Goal: Contribute content: Add original content to the website for others to see

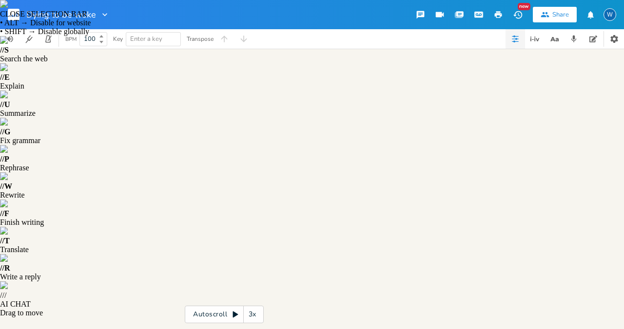
type textarea "[Verse 1]"
drag, startPoint x: 84, startPoint y: 77, endPoint x: 41, endPoint y: 78, distance: 42.9
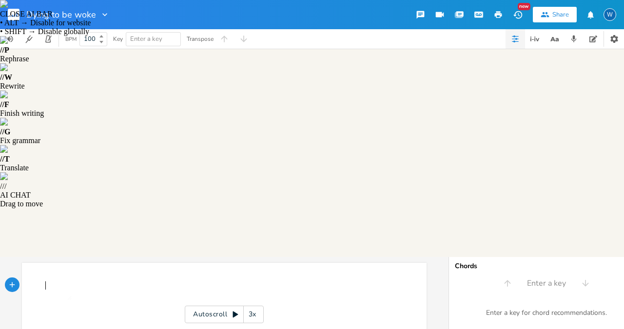
type textarea "​"
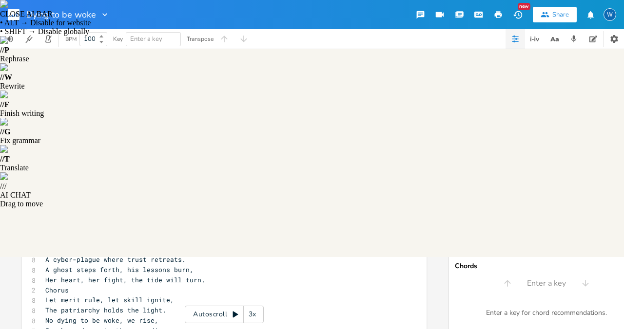
scroll to position [173, 0]
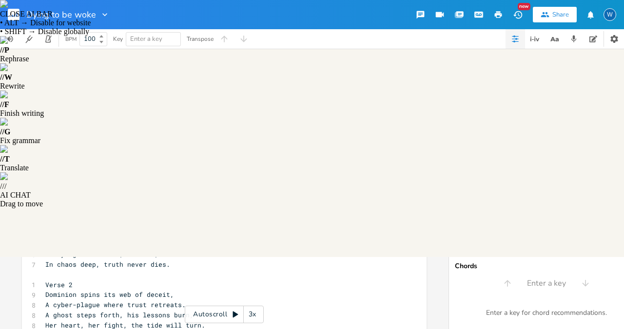
scroll to position [119, 0]
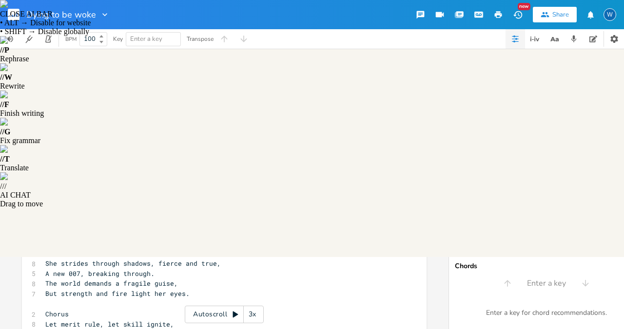
scroll to position [0, 0]
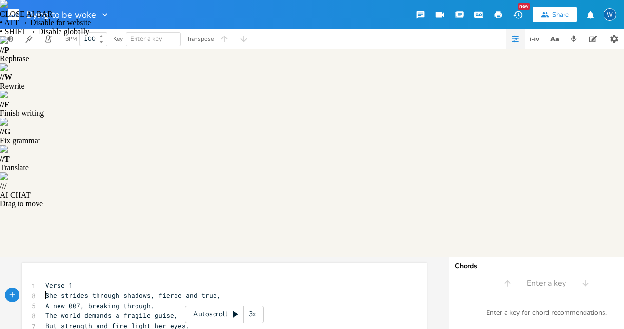
click at [45, 291] on span "She strides through shadows, fierce and true," at bounding box center [132, 295] width 175 height 9
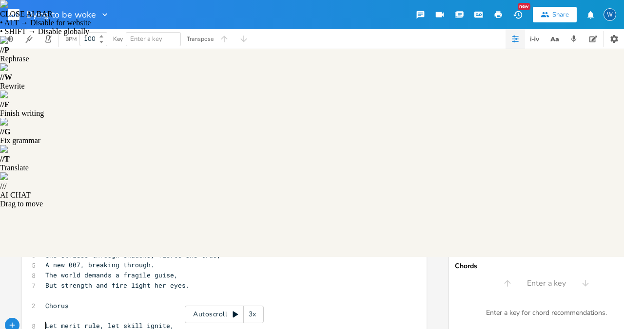
scroll to position [59, 0]
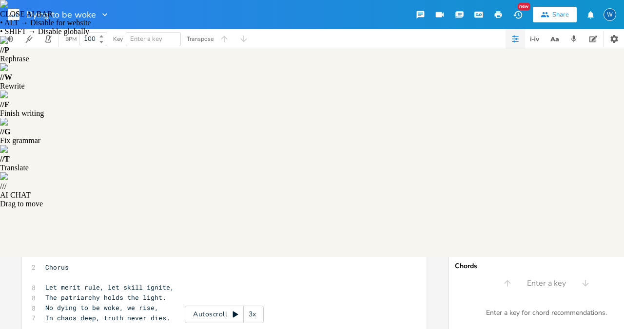
scroll to position [106, 0]
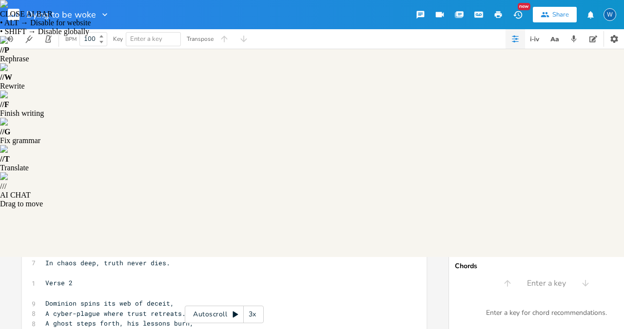
scroll to position [151, 0]
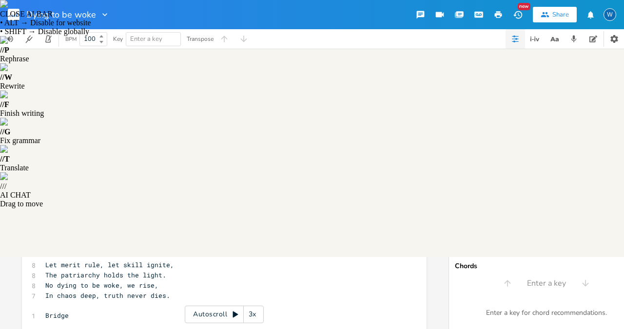
scroll to position [275, 0]
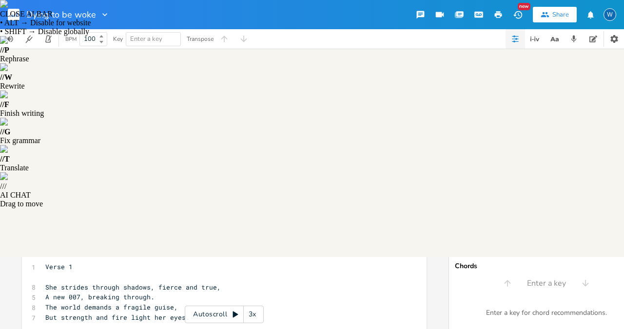
scroll to position [0, 0]
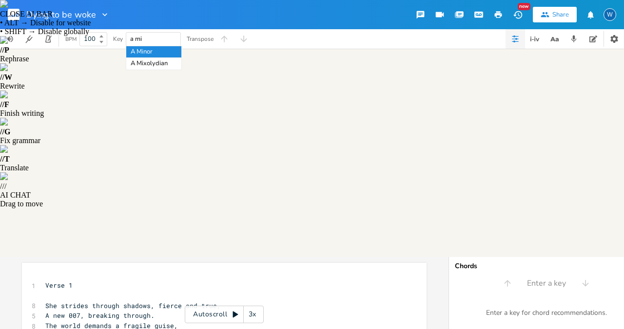
type input "a min"
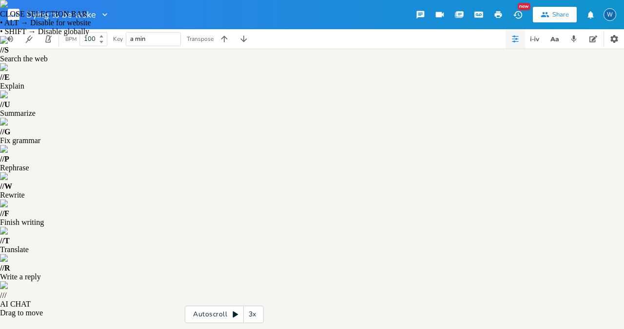
click at [133, 39] on input "a min" at bounding box center [138, 39] width 16 height 9
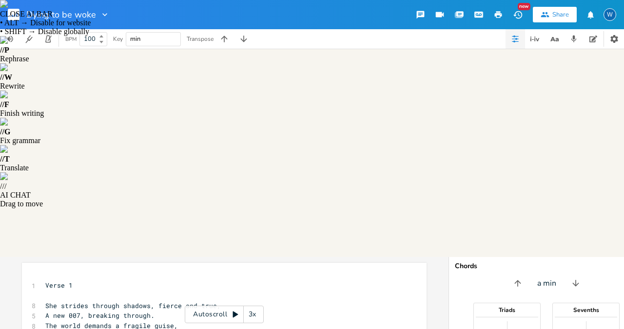
type input "A min"
click at [157, 301] on pre "She strides through shadows, fierce and true," at bounding box center [219, 306] width 352 height 10
click at [33, 38] on icon "button" at bounding box center [28, 39] width 9 height 9
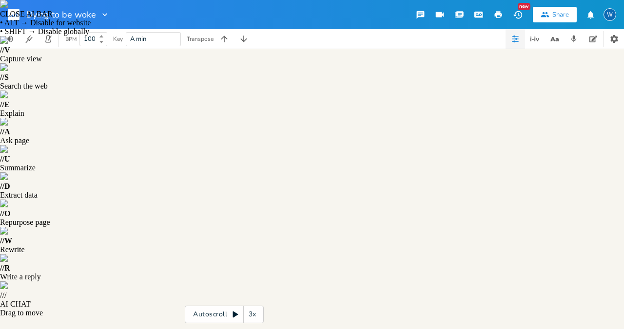
scroll to position [0, 20]
click at [534, 41] on icon "button" at bounding box center [535, 39] width 12 height 12
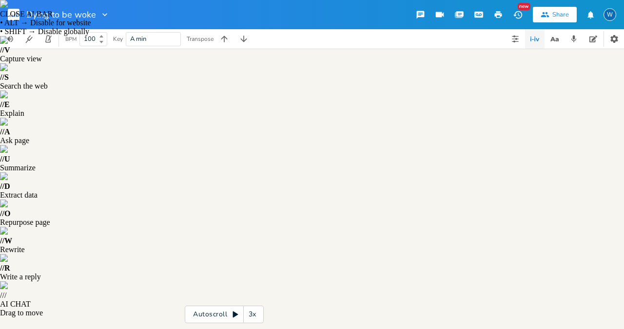
click at [104, 15] on icon "button" at bounding box center [104, 14] width 5 height 3
click at [113, 24] on span "Edit Rename" at bounding box center [113, 27] width 31 height 7
click at [97, 13] on div at bounding box center [103, 15] width 14 height 10
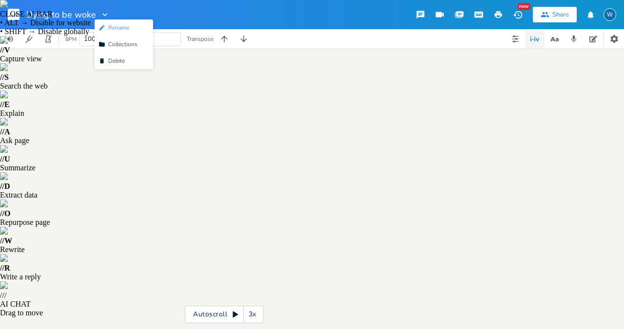
click at [112, 26] on span "Edit Rename" at bounding box center [113, 27] width 31 height 7
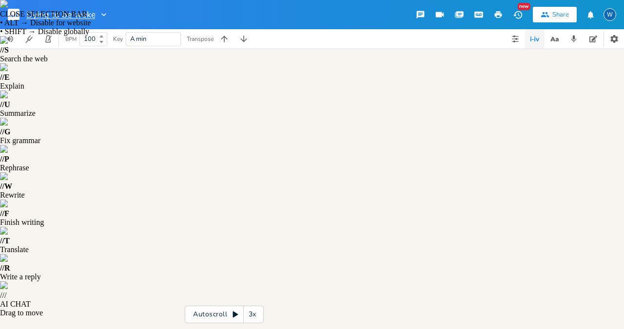
click at [61, 16] on input "Dying to be woke" at bounding box center [60, 14] width 69 height 9
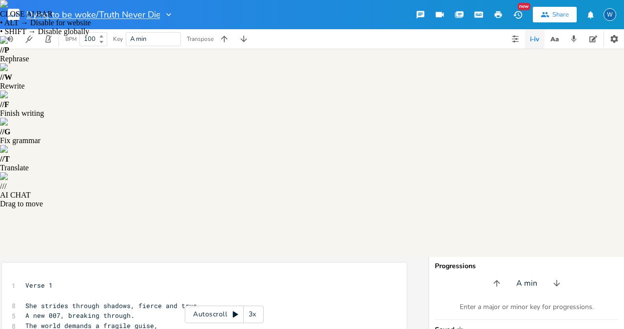
type input "Dying to be woke/Truth Never Dies"
